Goal: Check status: Check status

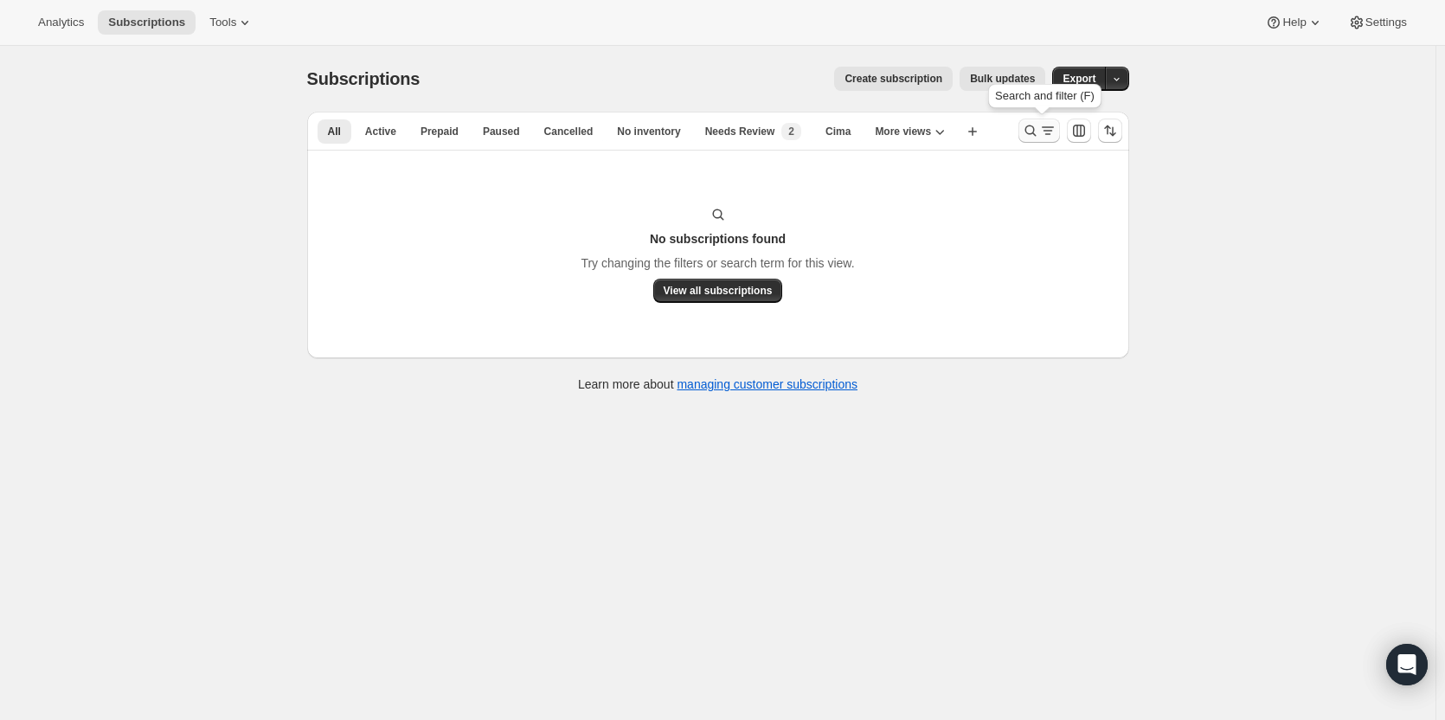
click at [1045, 130] on icon "Search and filter results" at bounding box center [1047, 130] width 17 height 17
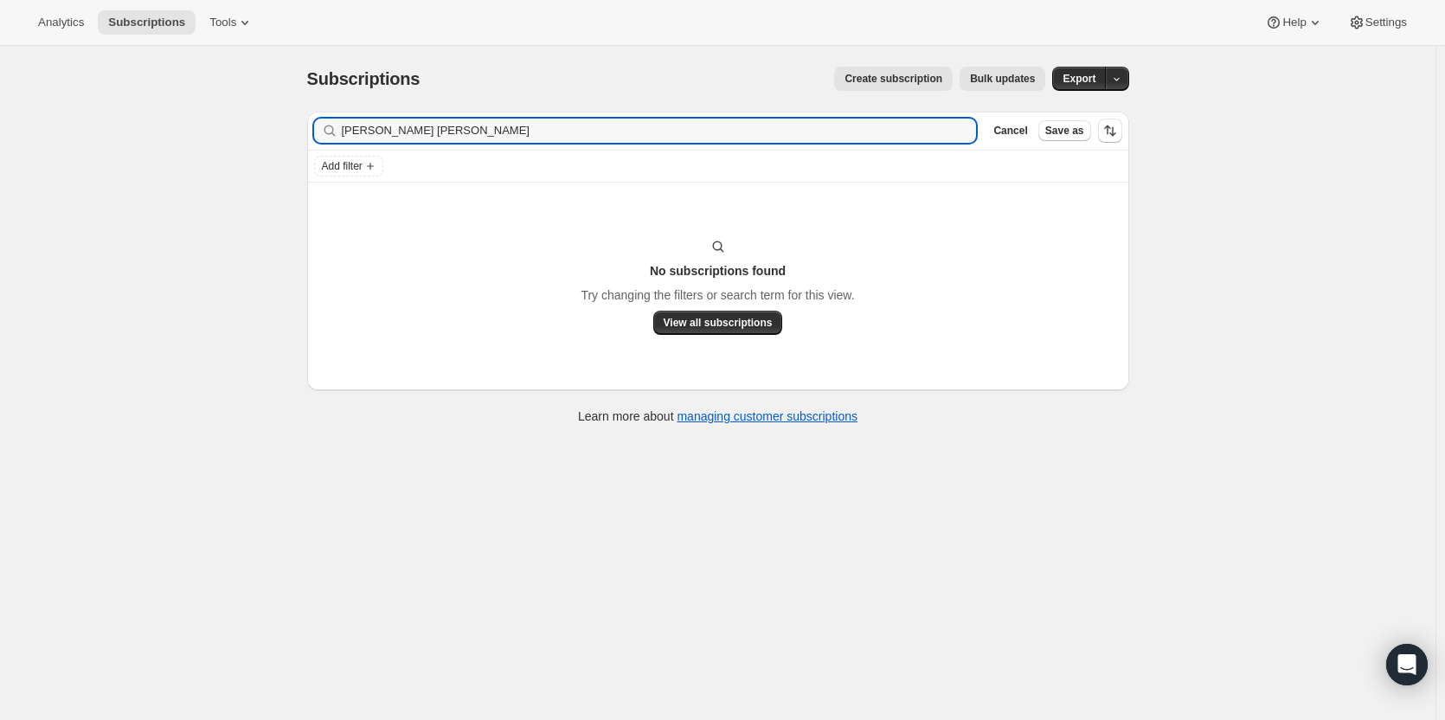
drag, startPoint x: 418, startPoint y: 130, endPoint x: 289, endPoint y: 127, distance: 129.0
click at [293, 127] on div "Subscriptions. This page is ready Subscriptions Create subscription Bulk update…" at bounding box center [718, 244] width 864 height 396
type input "6303139162"
drag, startPoint x: 497, startPoint y: 129, endPoint x: 243, endPoint y: 145, distance: 254.0
click at [243, 145] on div "Subscriptions. This page is ready Subscriptions Create subscription Bulk update…" at bounding box center [718, 406] width 1436 height 720
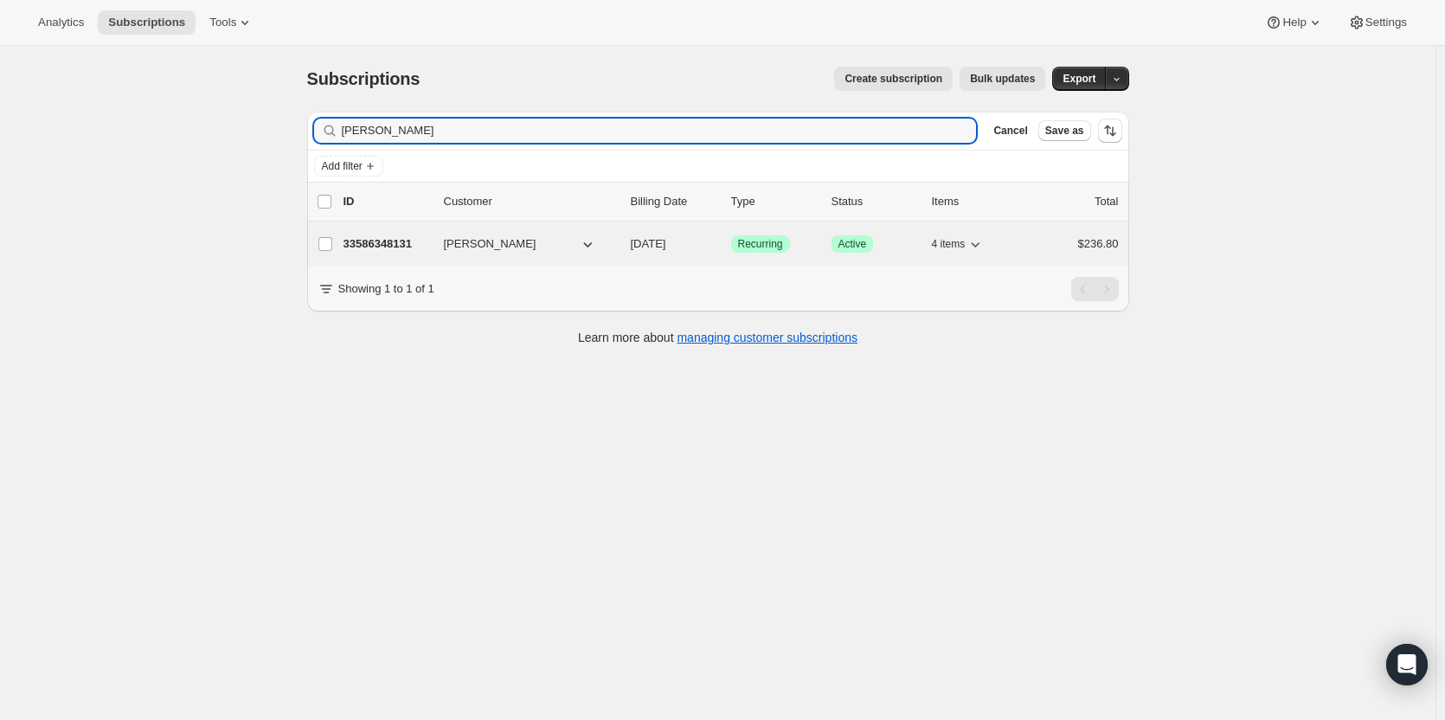
type input "[PERSON_NAME]"
click at [440, 254] on div "33586348131 [PERSON_NAME] [DATE] Success Recurring Success Active 4 items $236.…" at bounding box center [731, 244] width 775 height 24
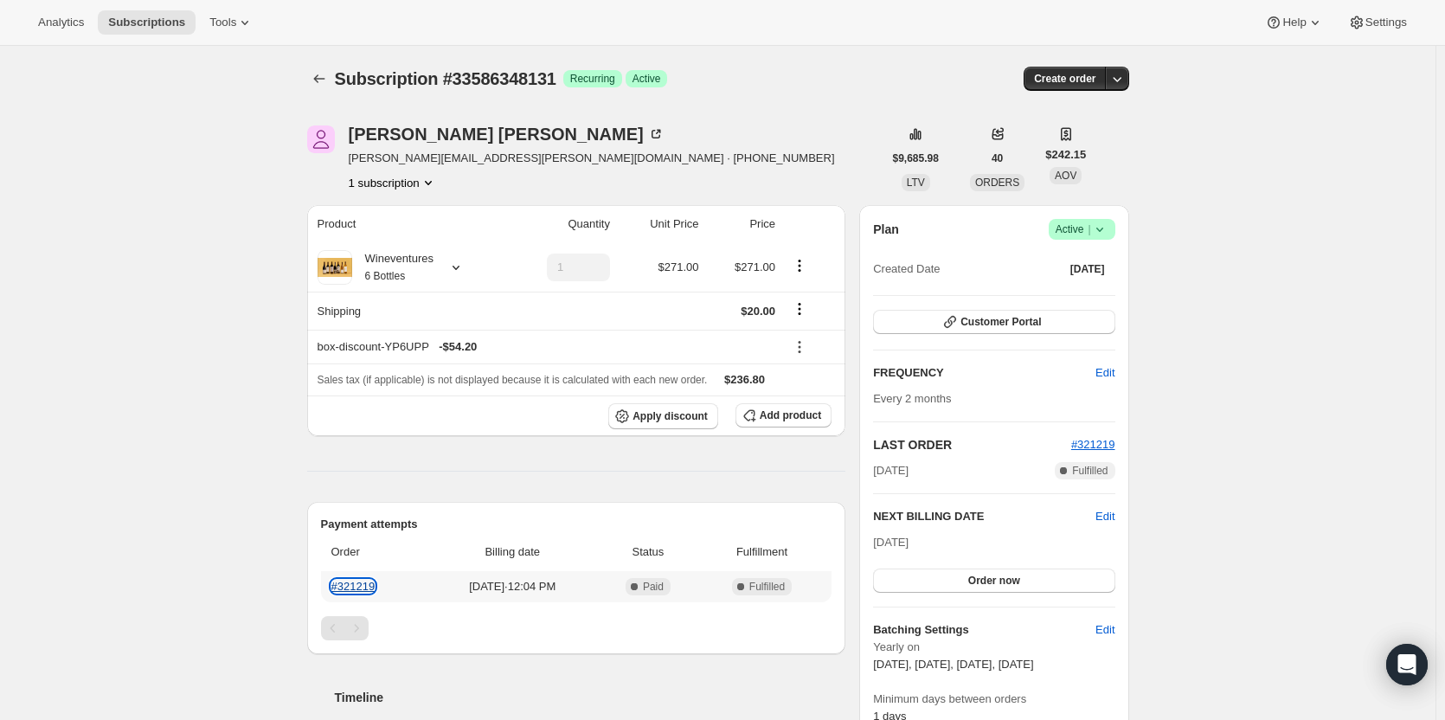
click at [370, 586] on link "#321219" at bounding box center [353, 586] width 44 height 13
